Goal: Information Seeking & Learning: Learn about a topic

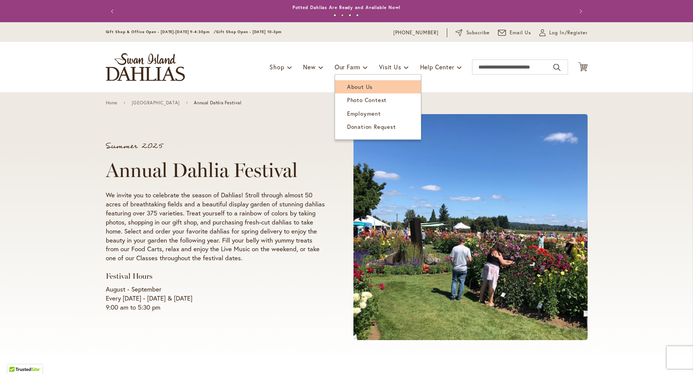
click at [356, 87] on span "About Us" at bounding box center [360, 87] width 26 height 8
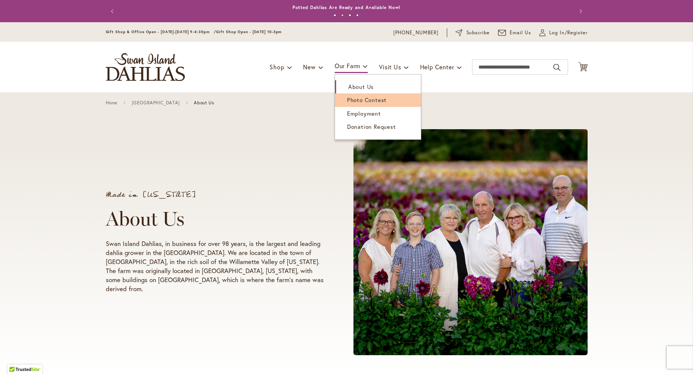
click at [352, 97] on span "Photo Contest" at bounding box center [367, 100] width 40 height 8
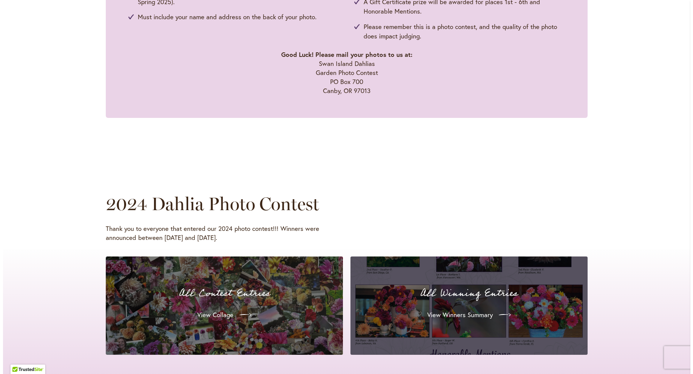
scroll to position [640, 0]
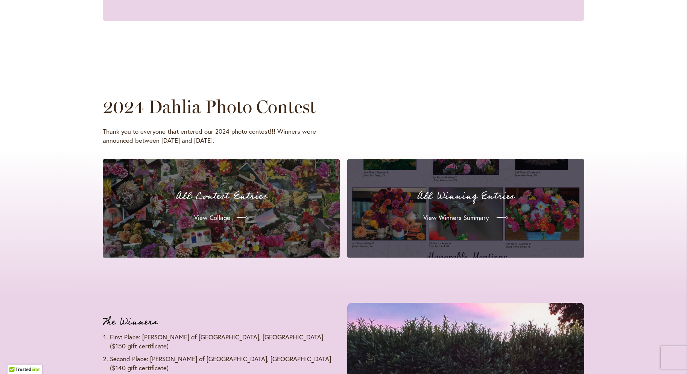
click at [465, 214] on span "View Winners Summary" at bounding box center [455, 217] width 65 height 9
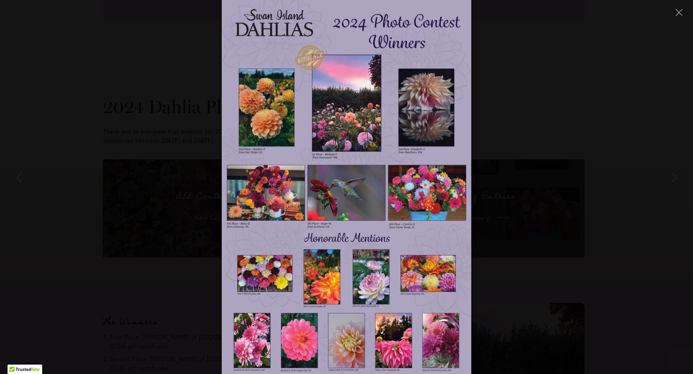
click at [325, 126] on img at bounding box center [346, 187] width 249 height 374
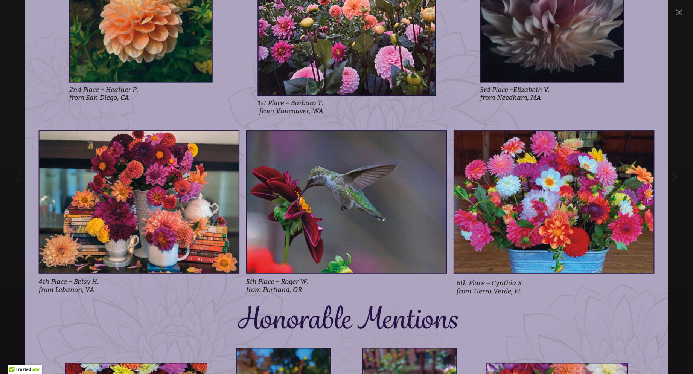
click at [324, 194] on img at bounding box center [346, 186] width 642 height 963
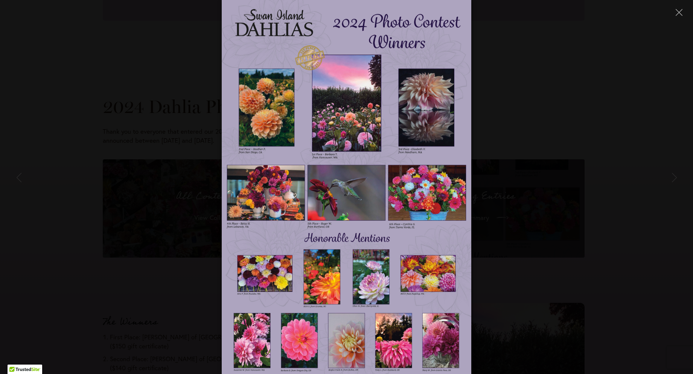
click at [262, 106] on img at bounding box center [346, 187] width 249 height 374
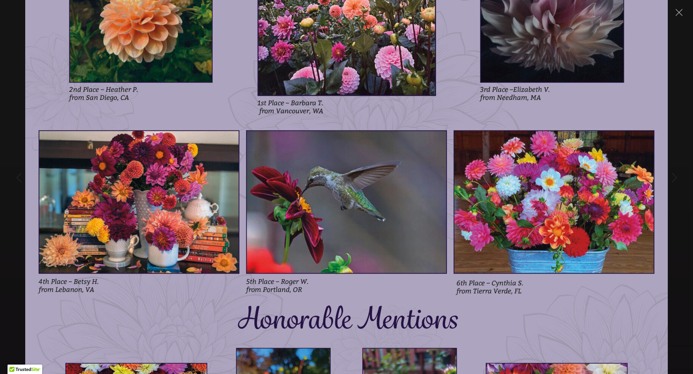
click at [287, 152] on img at bounding box center [346, 186] width 642 height 963
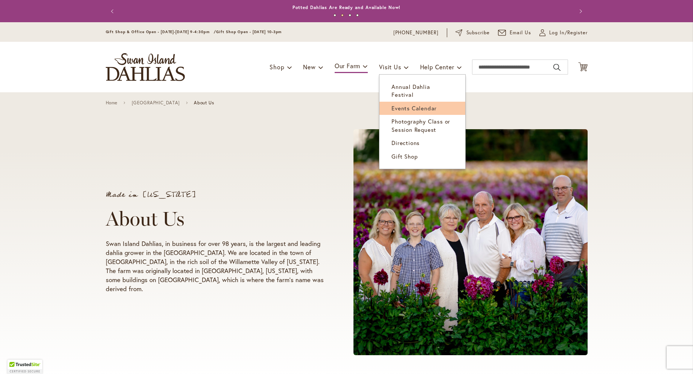
click at [412, 104] on span "Events Calendar" at bounding box center [413, 108] width 45 height 8
